Goal: Information Seeking & Learning: Find specific fact

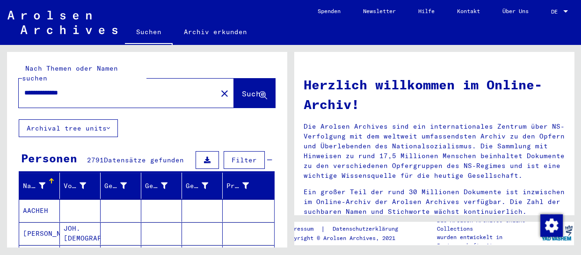
click at [121, 88] on input "**********" at bounding box center [114, 93] width 181 height 10
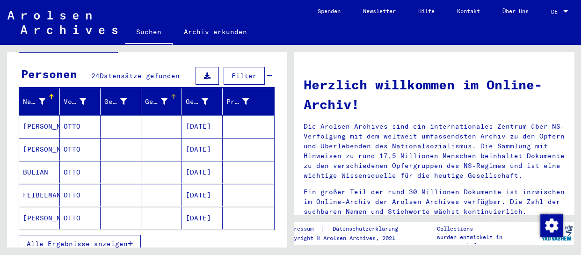
scroll to position [85, 0]
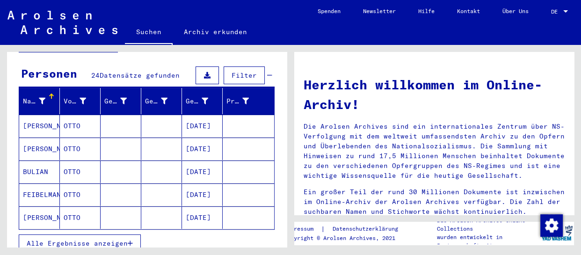
click at [130, 240] on icon "button" at bounding box center [130, 243] width 5 height 7
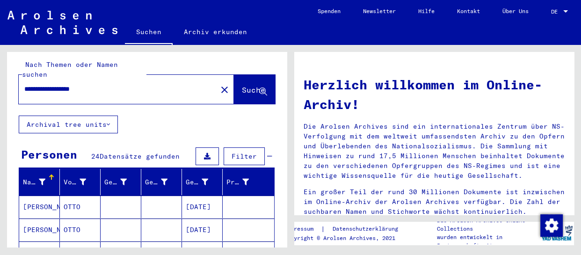
scroll to position [0, 0]
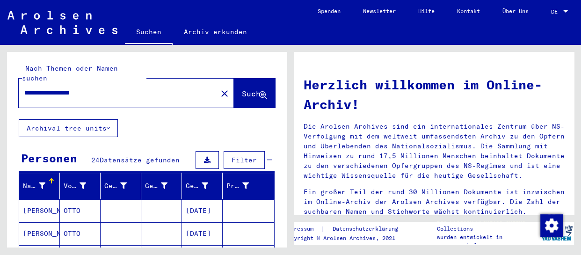
drag, startPoint x: 87, startPoint y: 83, endPoint x: 254, endPoint y: 133, distance: 174.2
type input "**********"
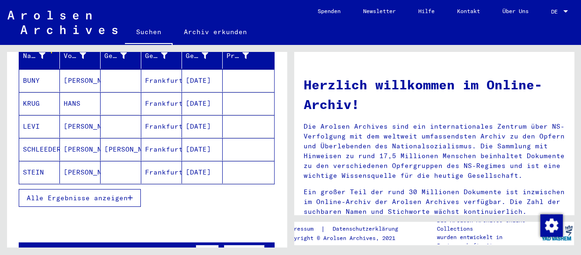
scroll to position [127, 0]
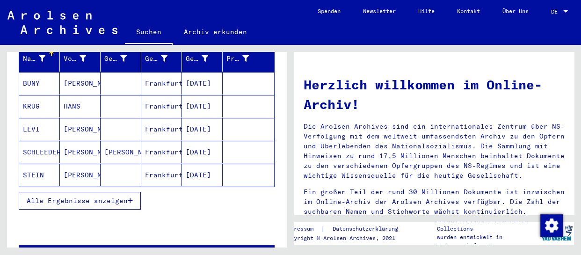
click at [49, 73] on mat-cell "BUNY" at bounding box center [39, 83] width 41 height 22
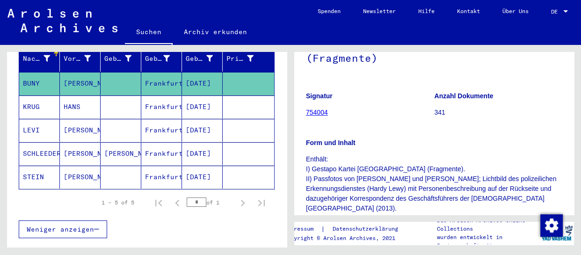
click at [322, 108] on link "754004" at bounding box center [317, 111] width 22 height 7
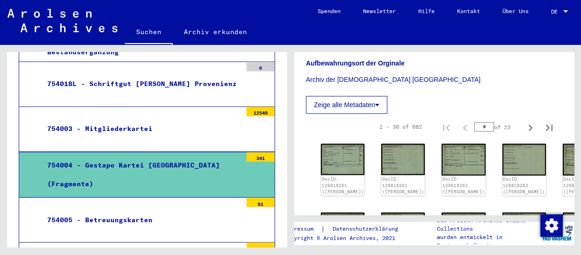
scroll to position [680, 0]
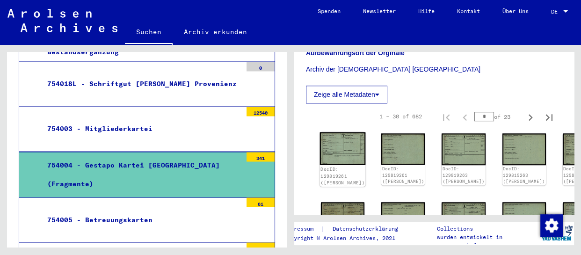
click at [339, 132] on img at bounding box center [343, 148] width 46 height 33
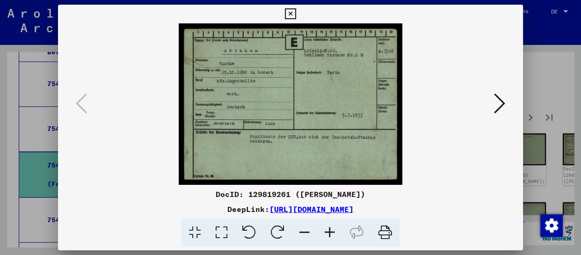
click at [538, 39] on div at bounding box center [290, 127] width 581 height 255
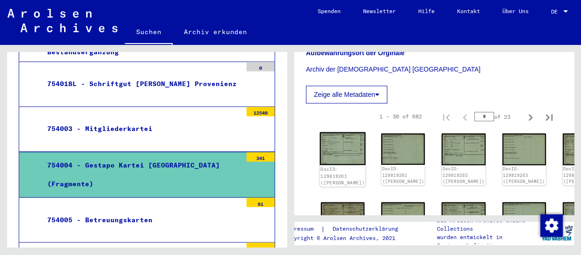
click at [327, 166] on link "DocID: 129819261 ([PERSON_NAME])" at bounding box center [342, 175] width 44 height 19
click at [329, 132] on img at bounding box center [343, 148] width 46 height 33
